Goal: Navigation & Orientation: Find specific page/section

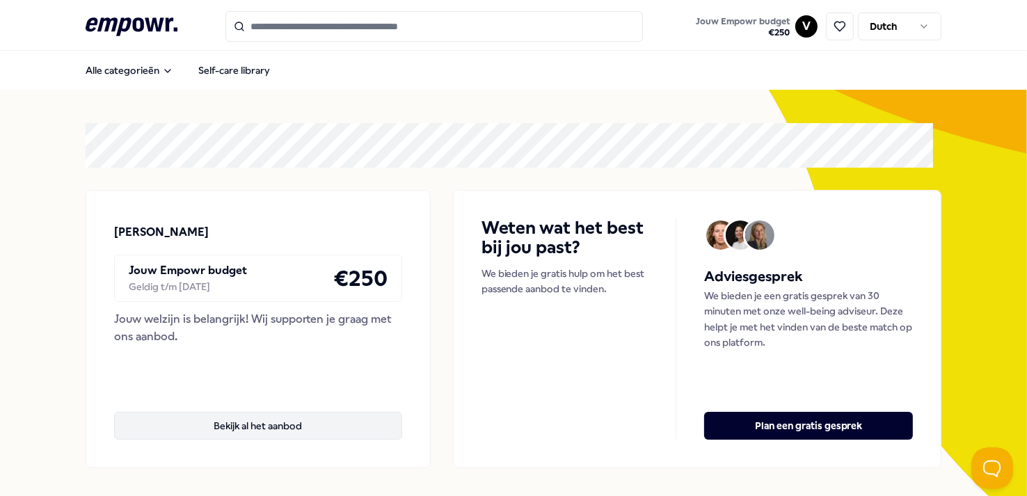
click at [282, 433] on button "Bekijk al het aanbod" at bounding box center [258, 426] width 288 height 28
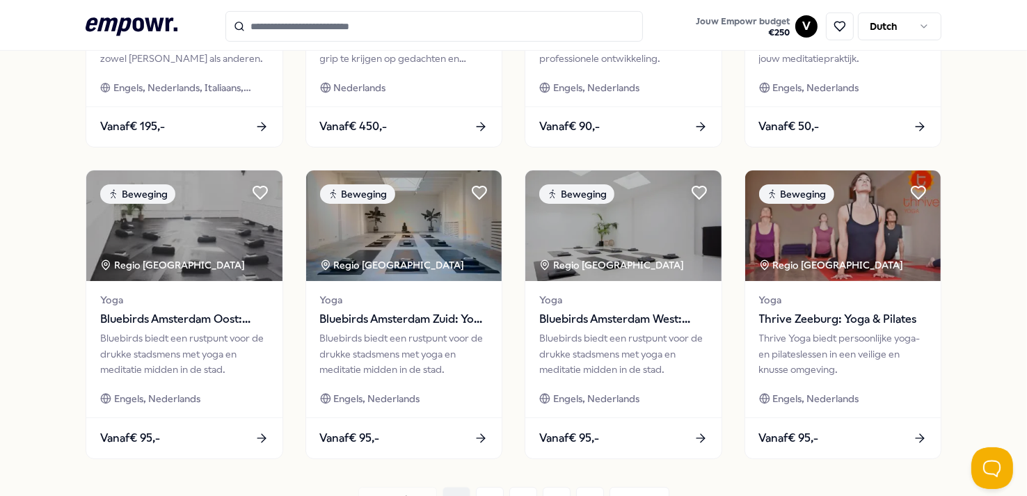
scroll to position [742, 0]
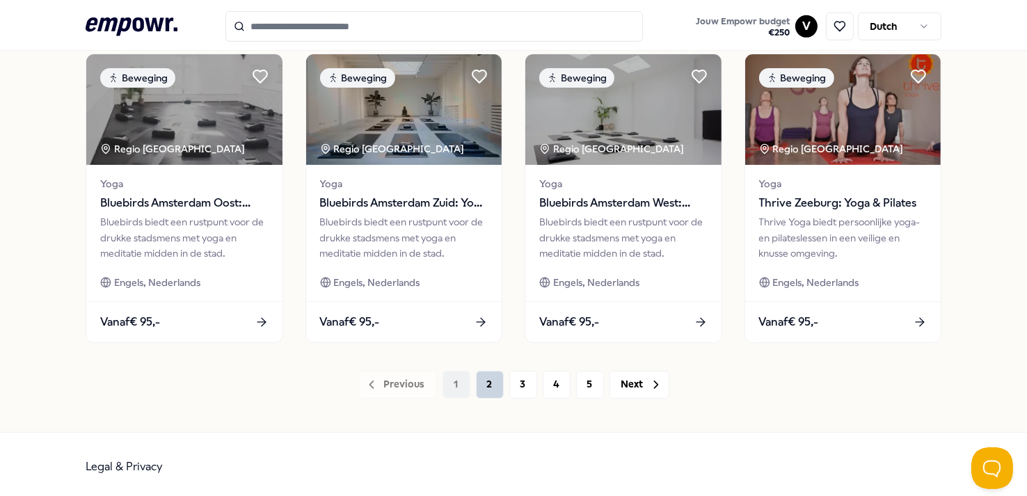
click at [480, 384] on button "2" at bounding box center [490, 385] width 28 height 28
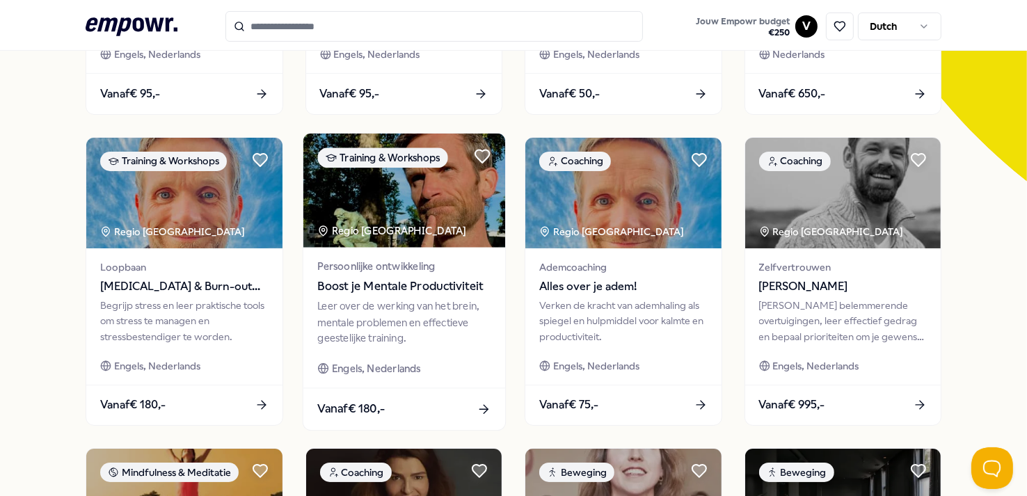
scroll to position [742, 0]
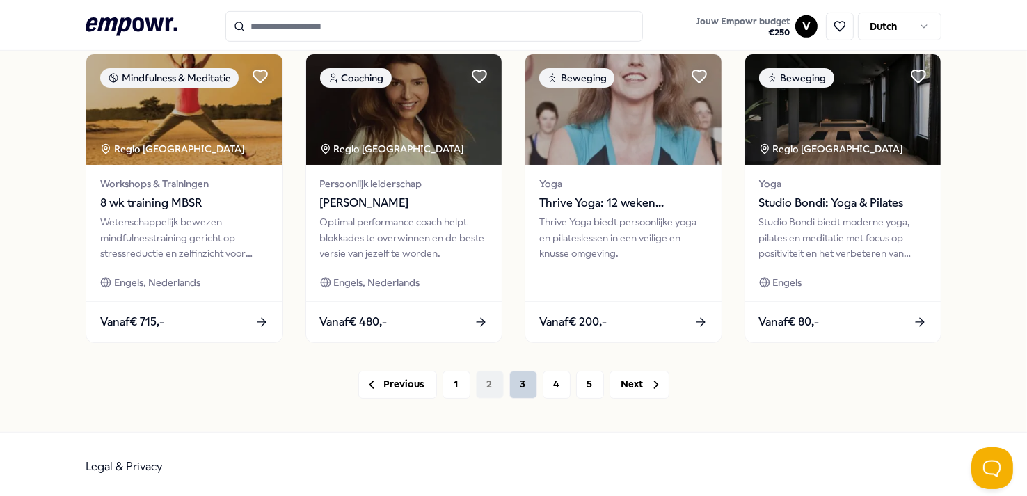
click at [527, 383] on button "3" at bounding box center [523, 385] width 28 height 28
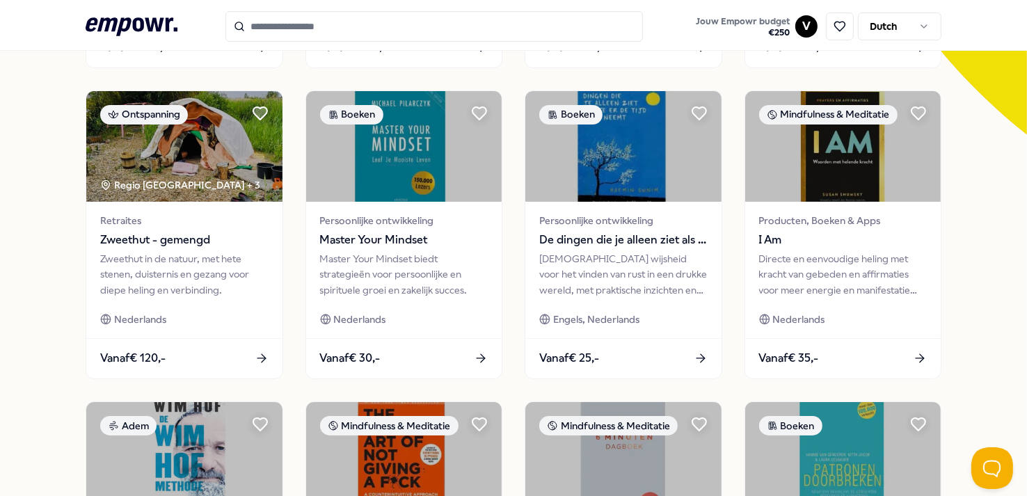
scroll to position [742, 0]
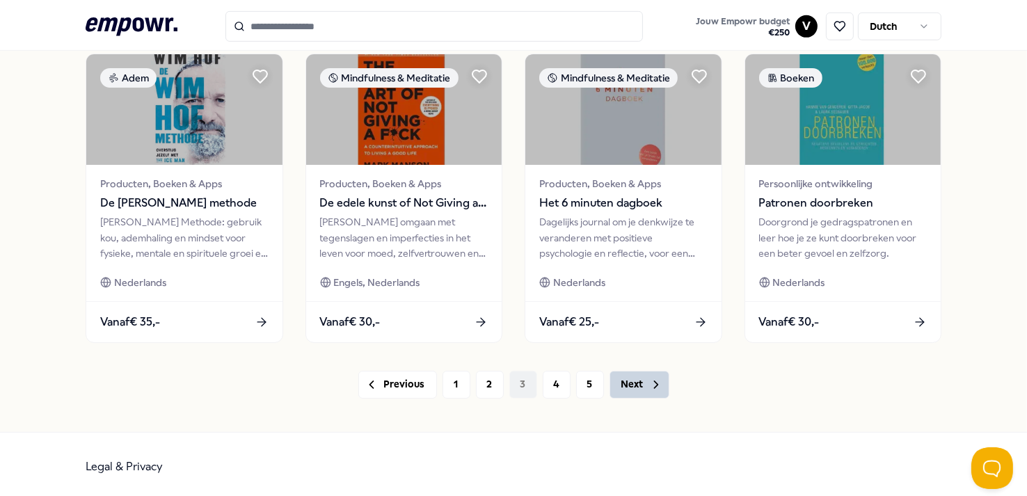
click at [636, 387] on button "Next" at bounding box center [639, 385] width 60 height 28
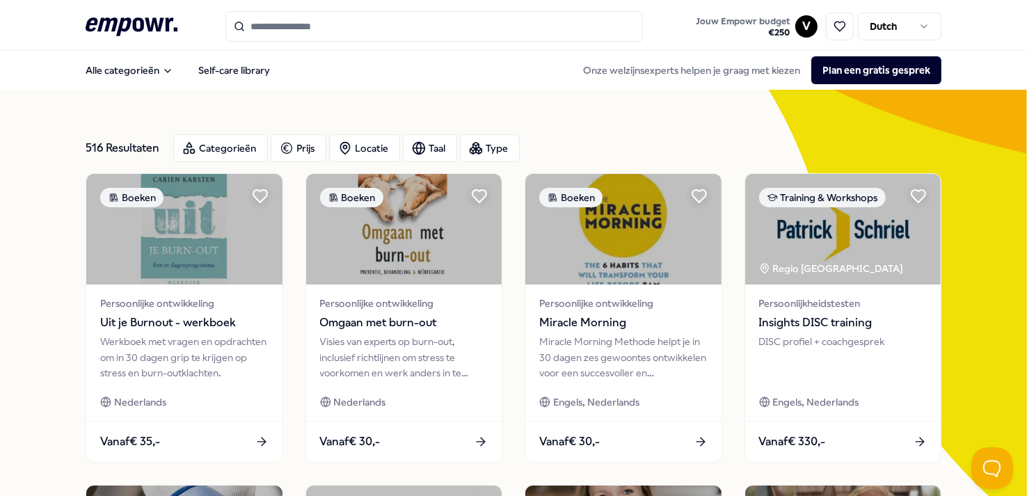
scroll to position [742, 0]
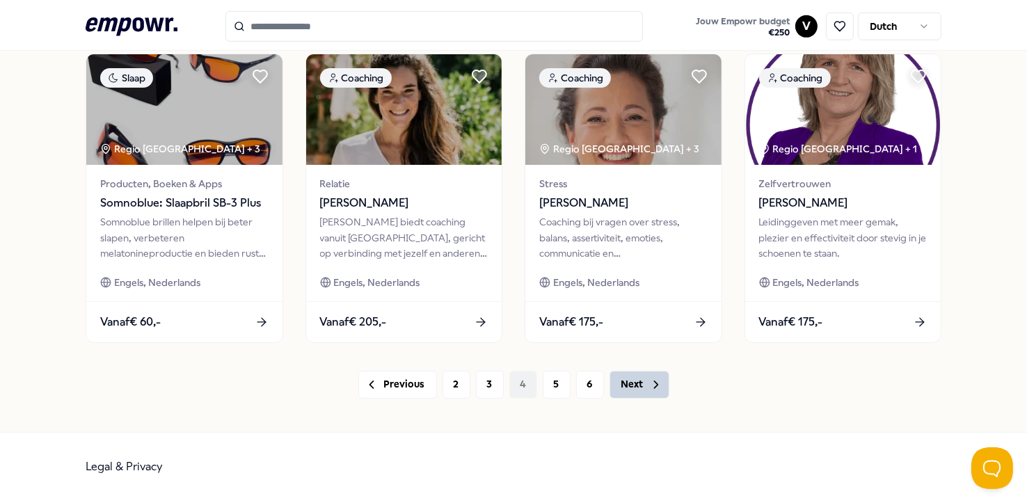
click at [649, 381] on icon at bounding box center [656, 385] width 14 height 14
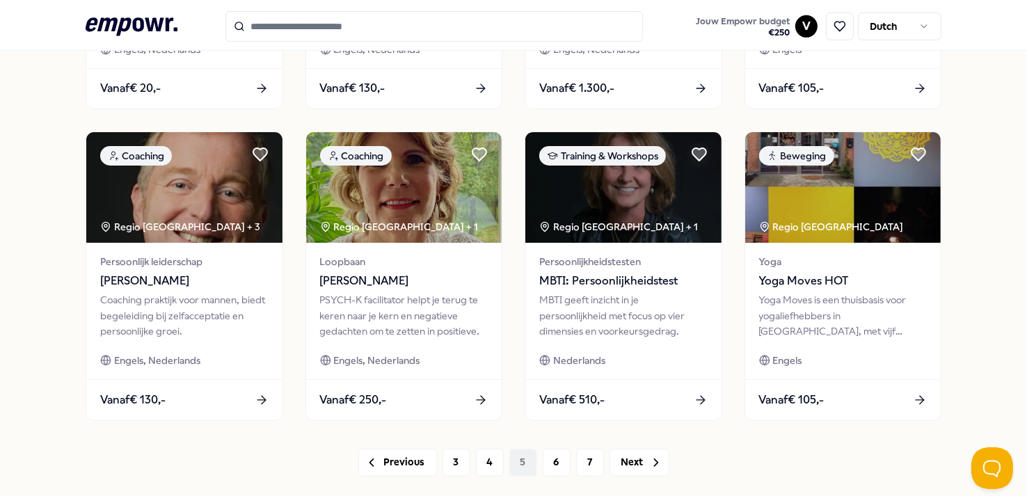
scroll to position [742, 0]
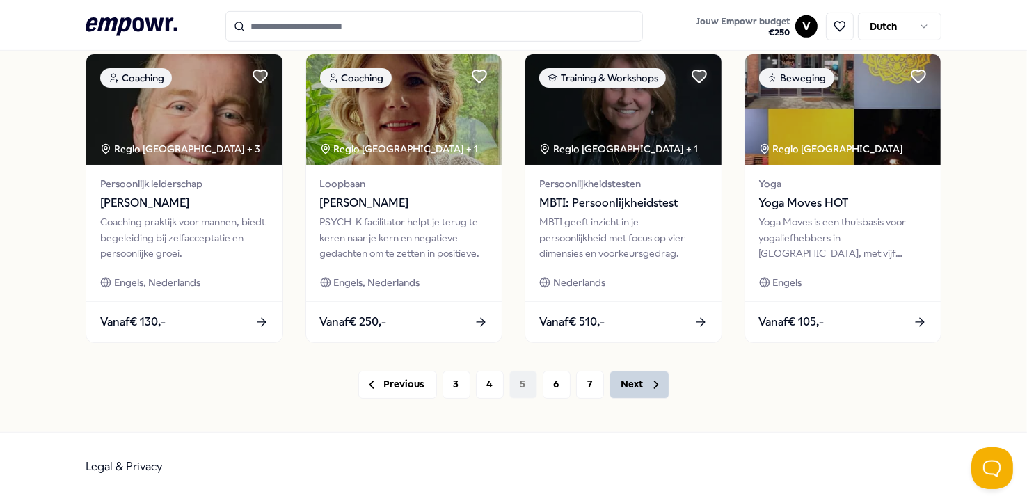
click at [656, 385] on button "Next" at bounding box center [639, 385] width 60 height 28
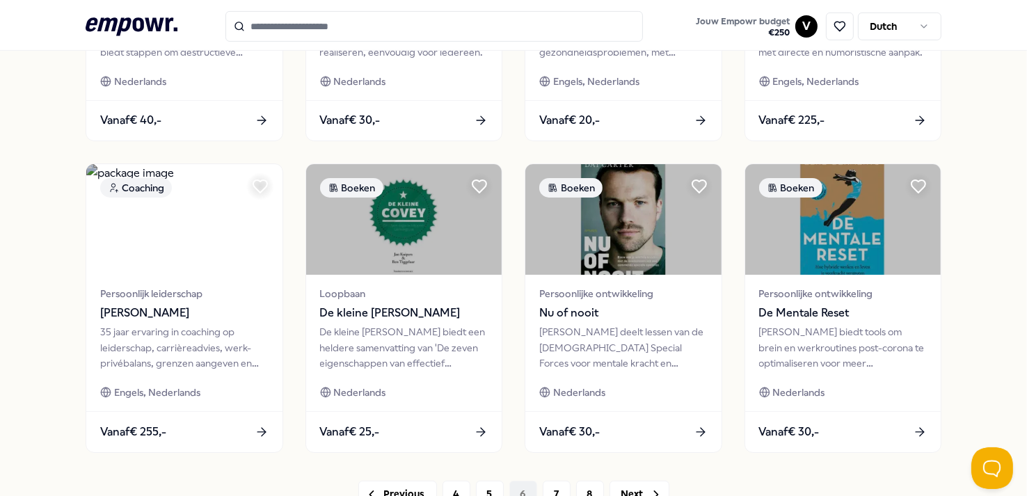
scroll to position [742, 0]
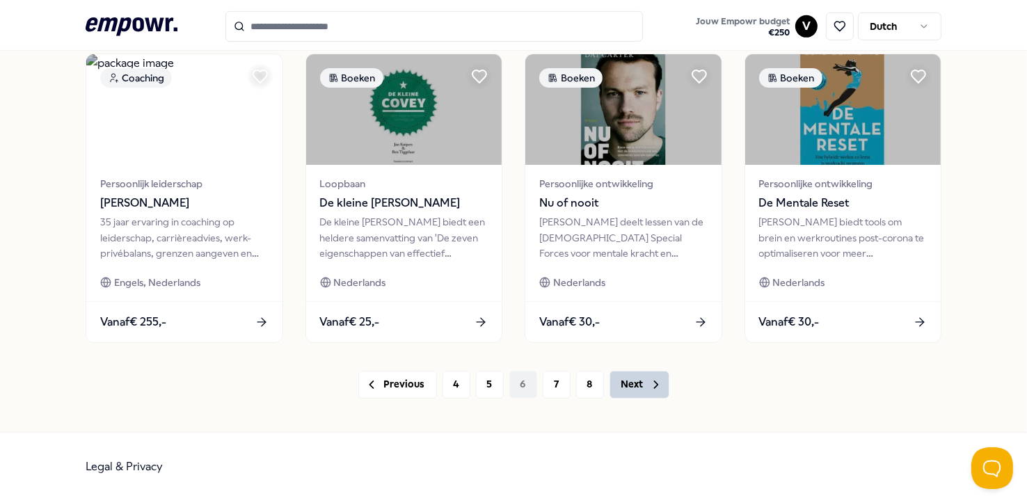
click at [640, 387] on button "Next" at bounding box center [639, 385] width 60 height 28
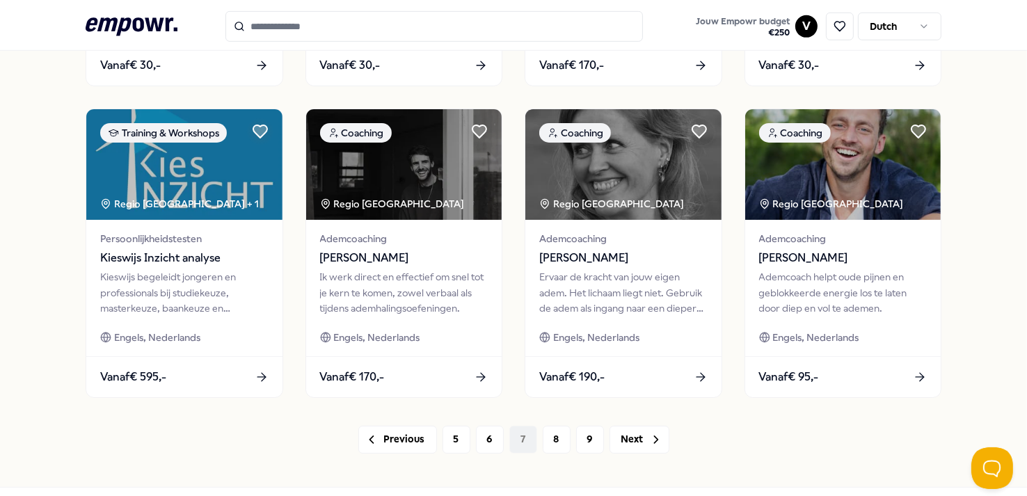
scroll to position [742, 0]
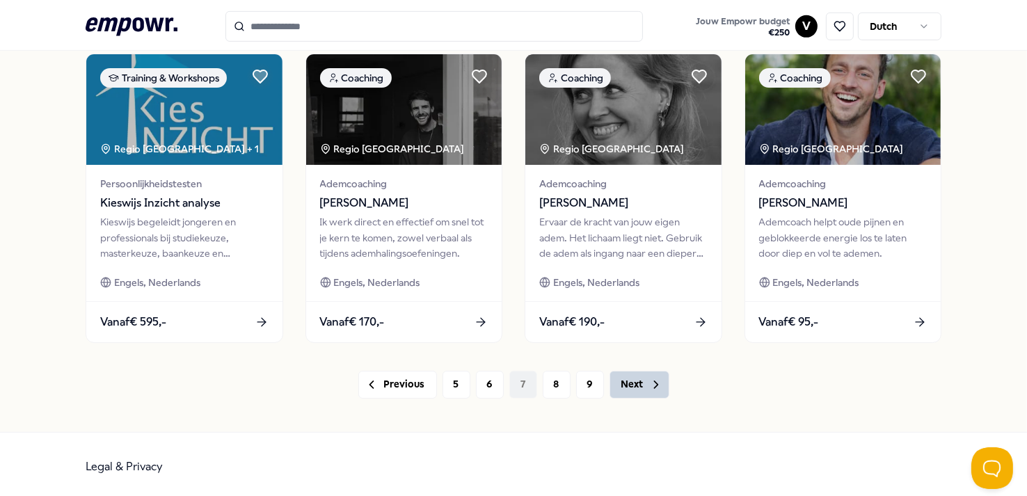
click at [649, 381] on icon at bounding box center [656, 385] width 14 height 14
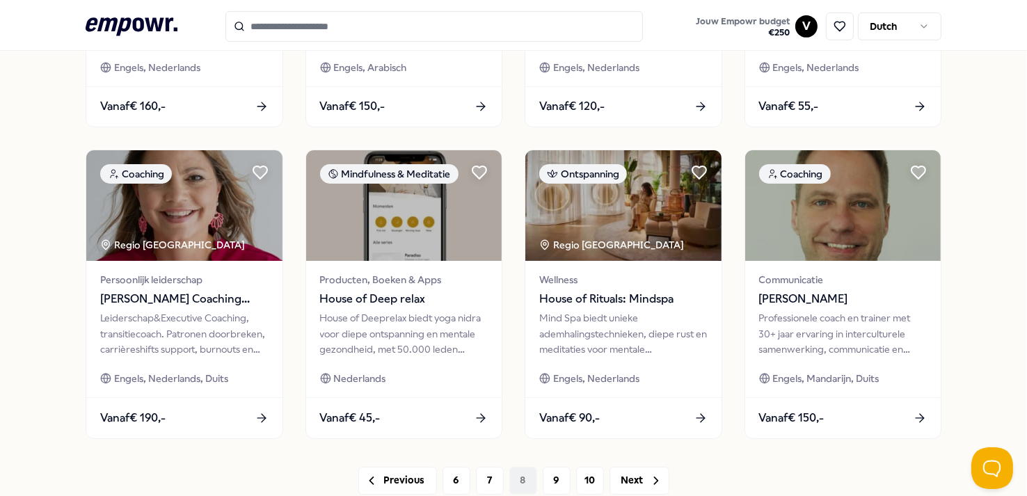
scroll to position [742, 0]
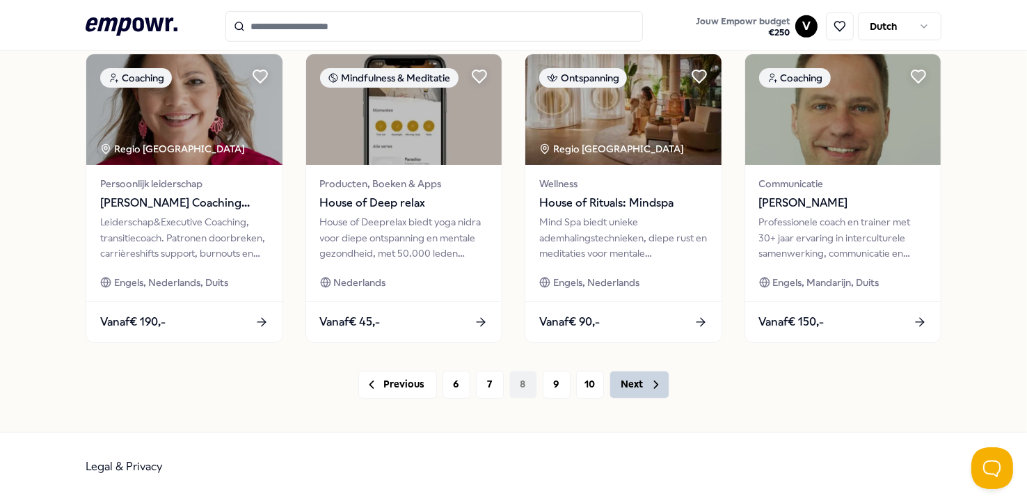
click at [641, 381] on button "Next" at bounding box center [639, 385] width 60 height 28
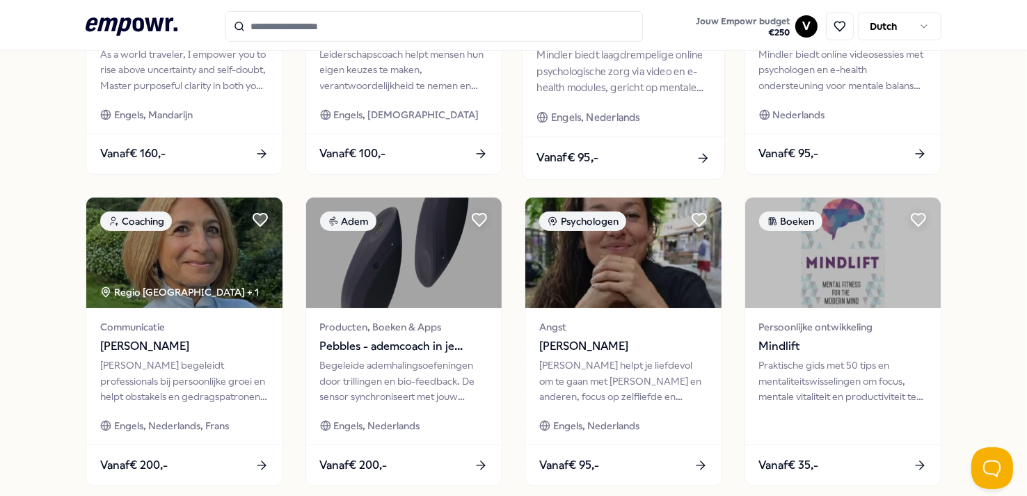
scroll to position [742, 0]
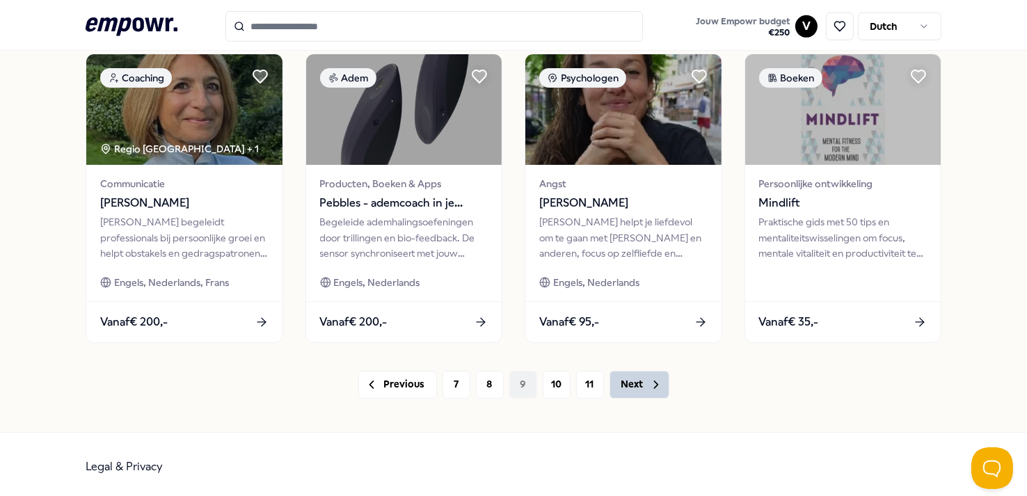
click at [639, 383] on button "Next" at bounding box center [639, 385] width 60 height 28
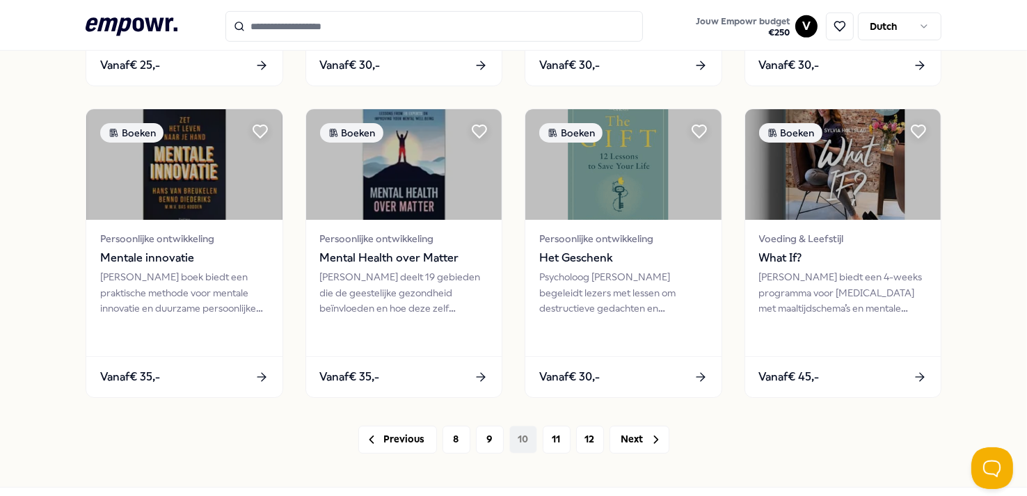
scroll to position [742, 0]
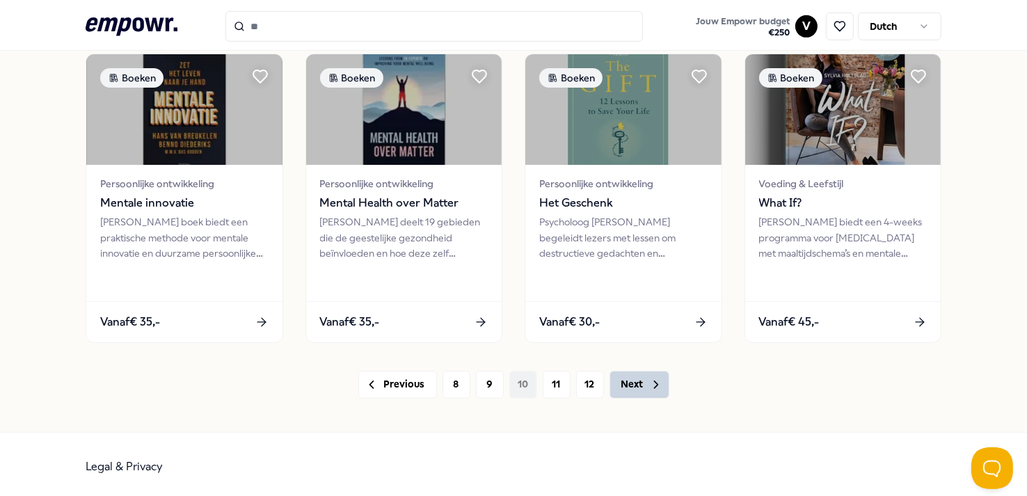
click at [632, 383] on button "Next" at bounding box center [639, 385] width 60 height 28
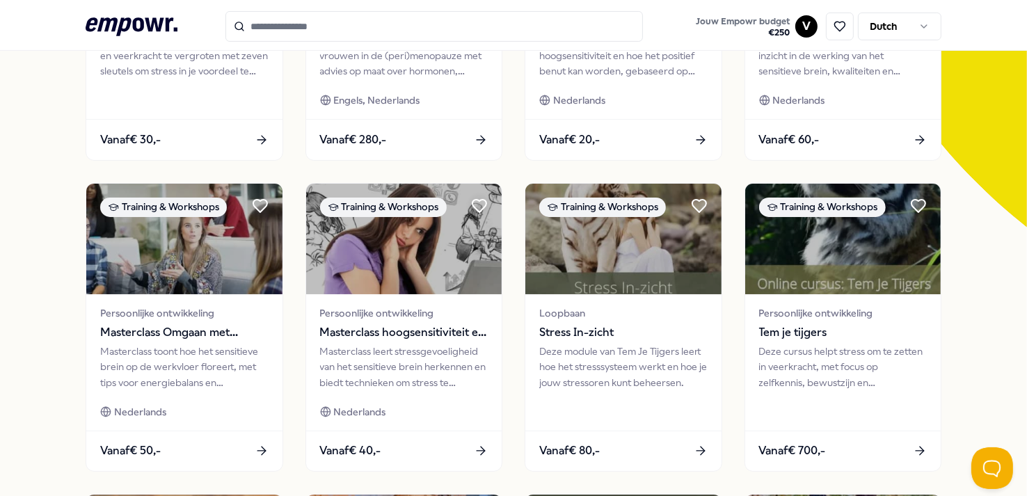
scroll to position [742, 0]
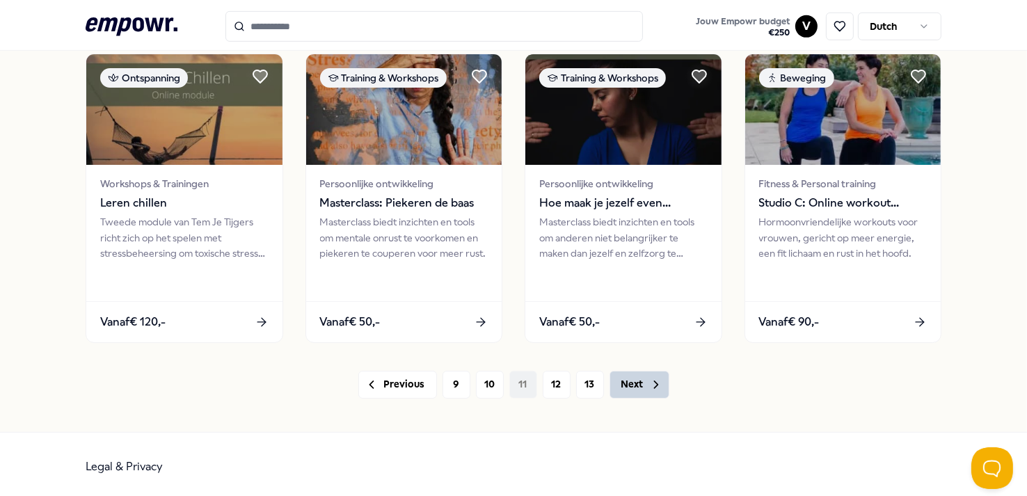
drag, startPoint x: 641, startPoint y: 386, endPoint x: 649, endPoint y: 390, distance: 8.4
click at [641, 386] on button "Next" at bounding box center [639, 385] width 60 height 28
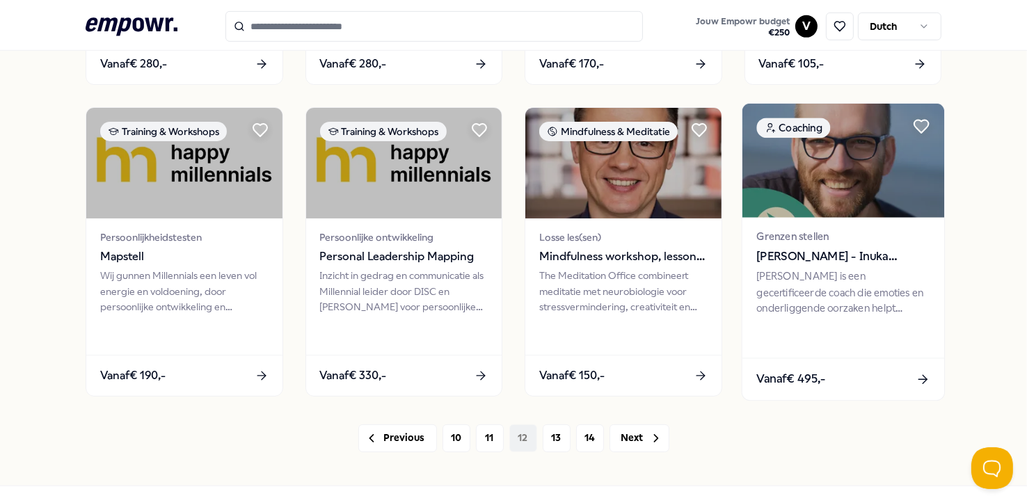
scroll to position [742, 0]
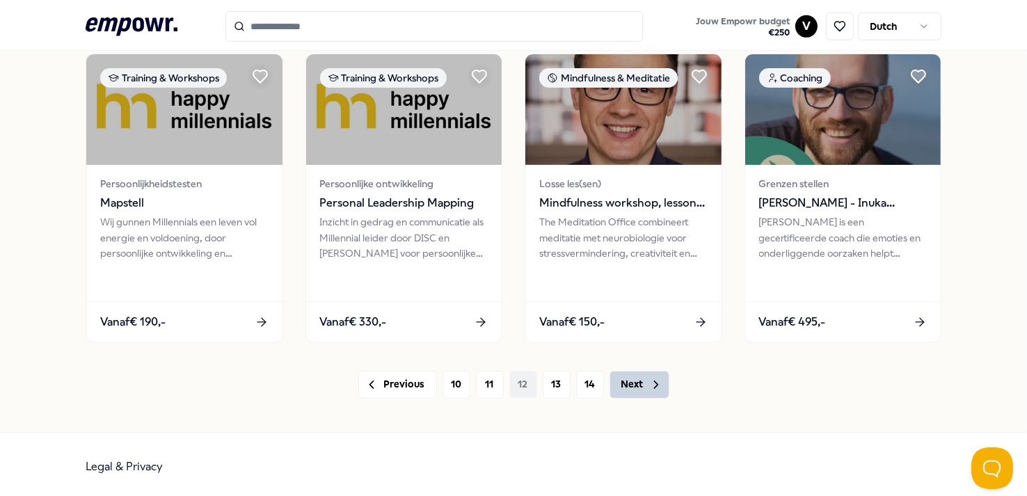
click at [639, 376] on button "Next" at bounding box center [639, 385] width 60 height 28
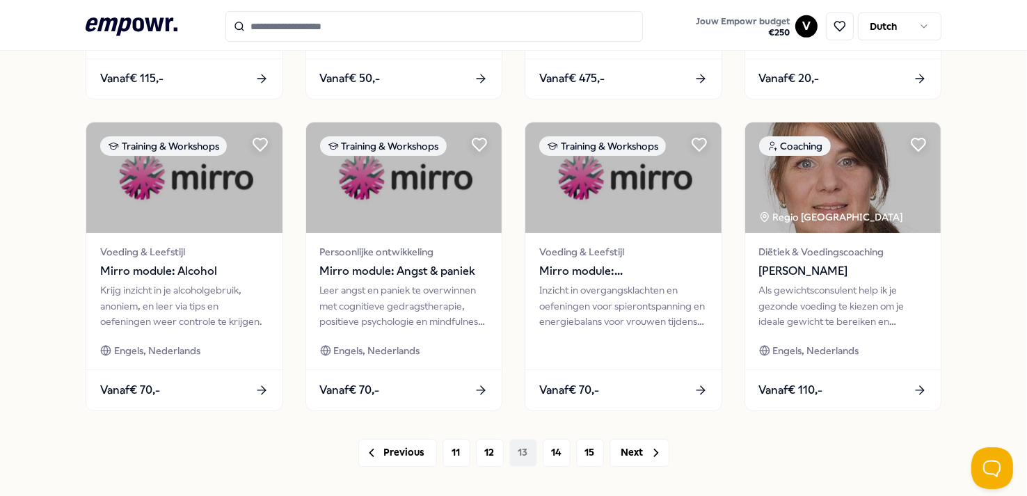
scroll to position [742, 0]
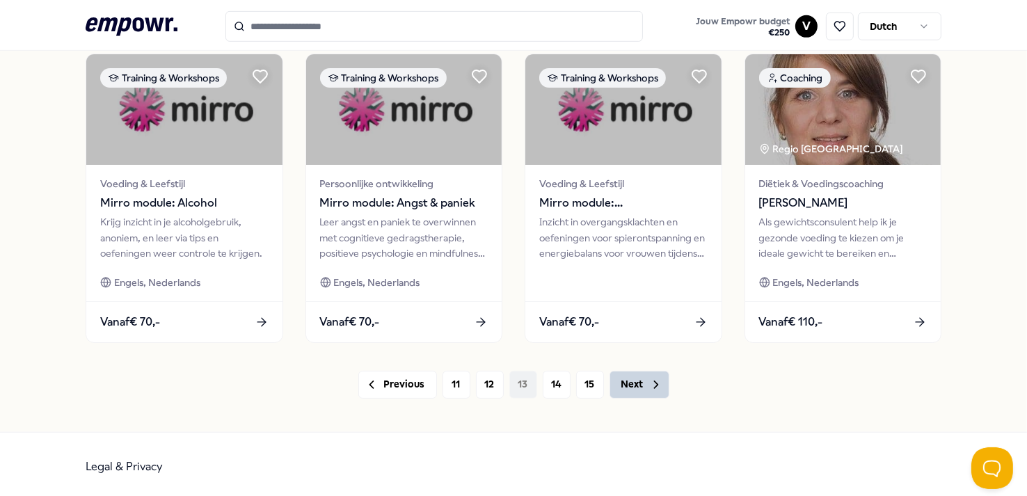
click at [625, 374] on button "Next" at bounding box center [639, 385] width 60 height 28
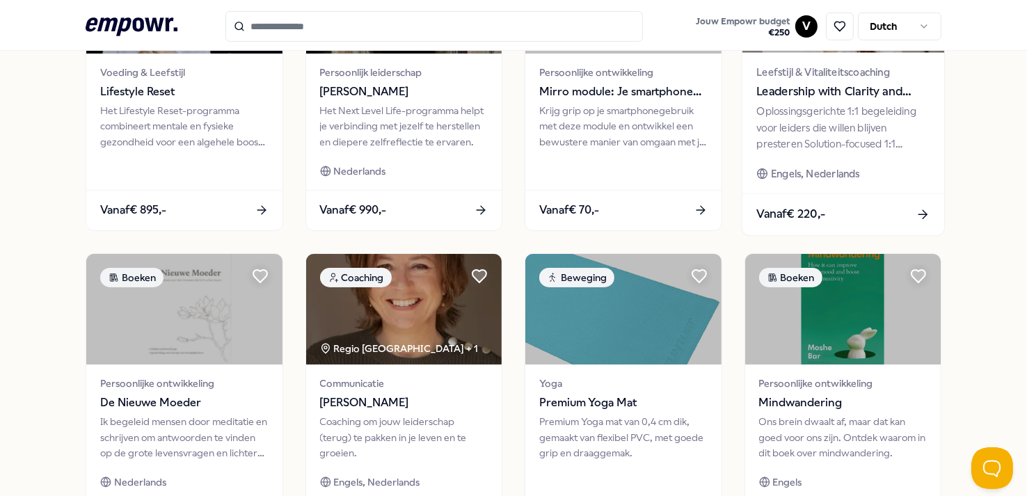
scroll to position [742, 0]
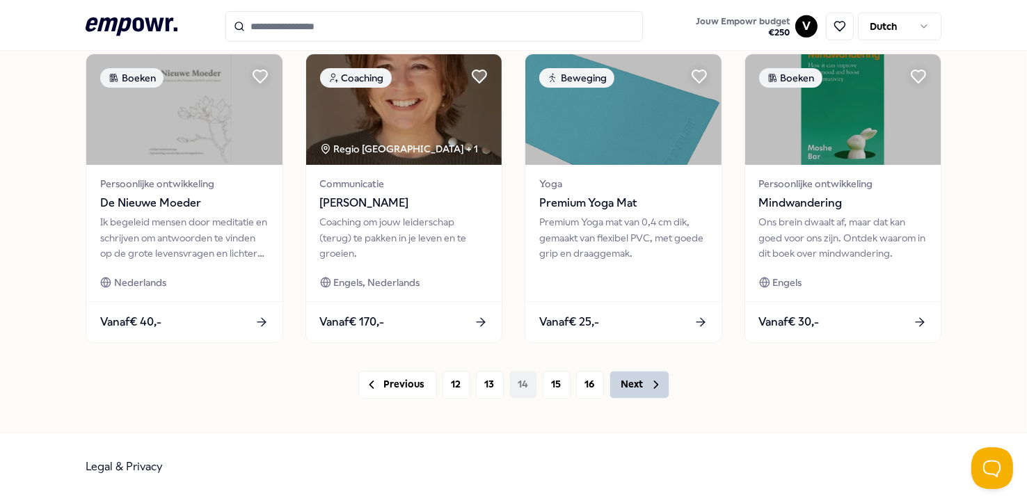
click at [609, 390] on button "Next" at bounding box center [639, 385] width 60 height 28
